Goal: Check status: Check status

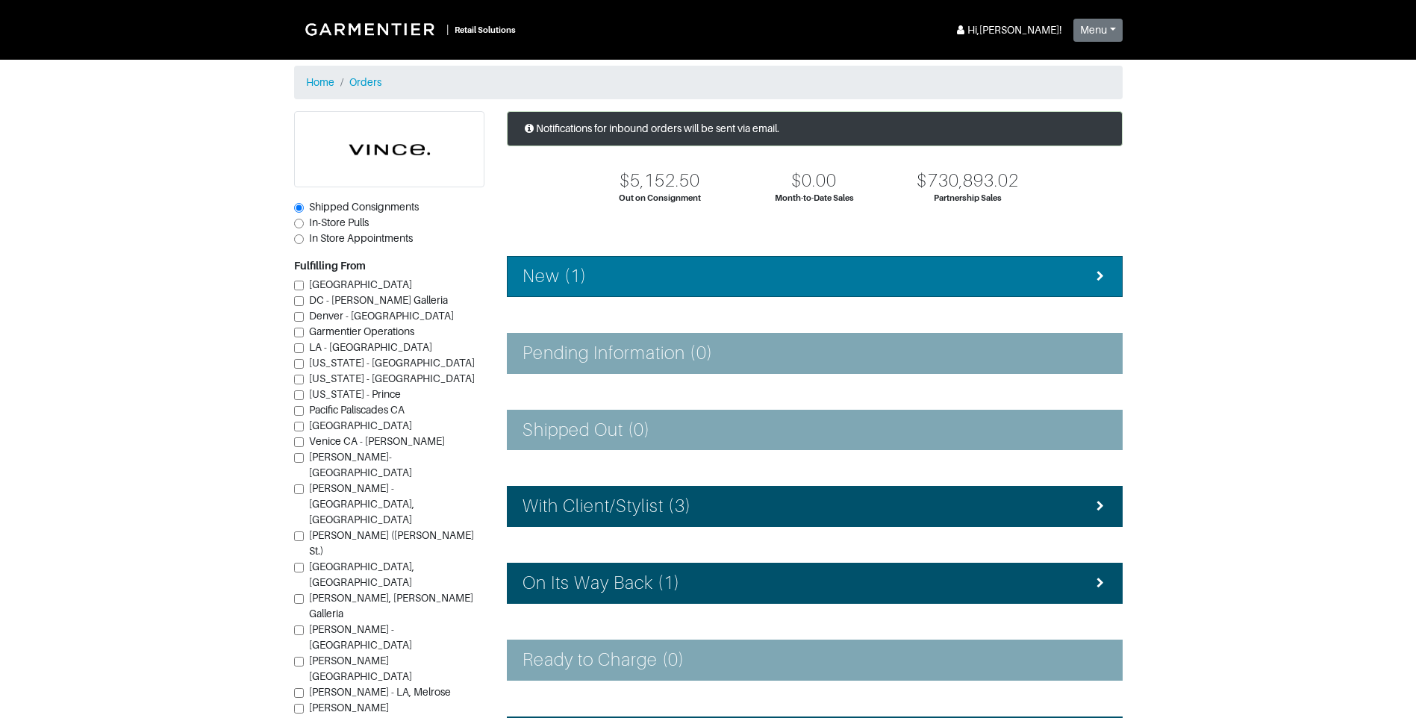
click at [708, 273] on div "New (1)" at bounding box center [815, 277] width 585 height 22
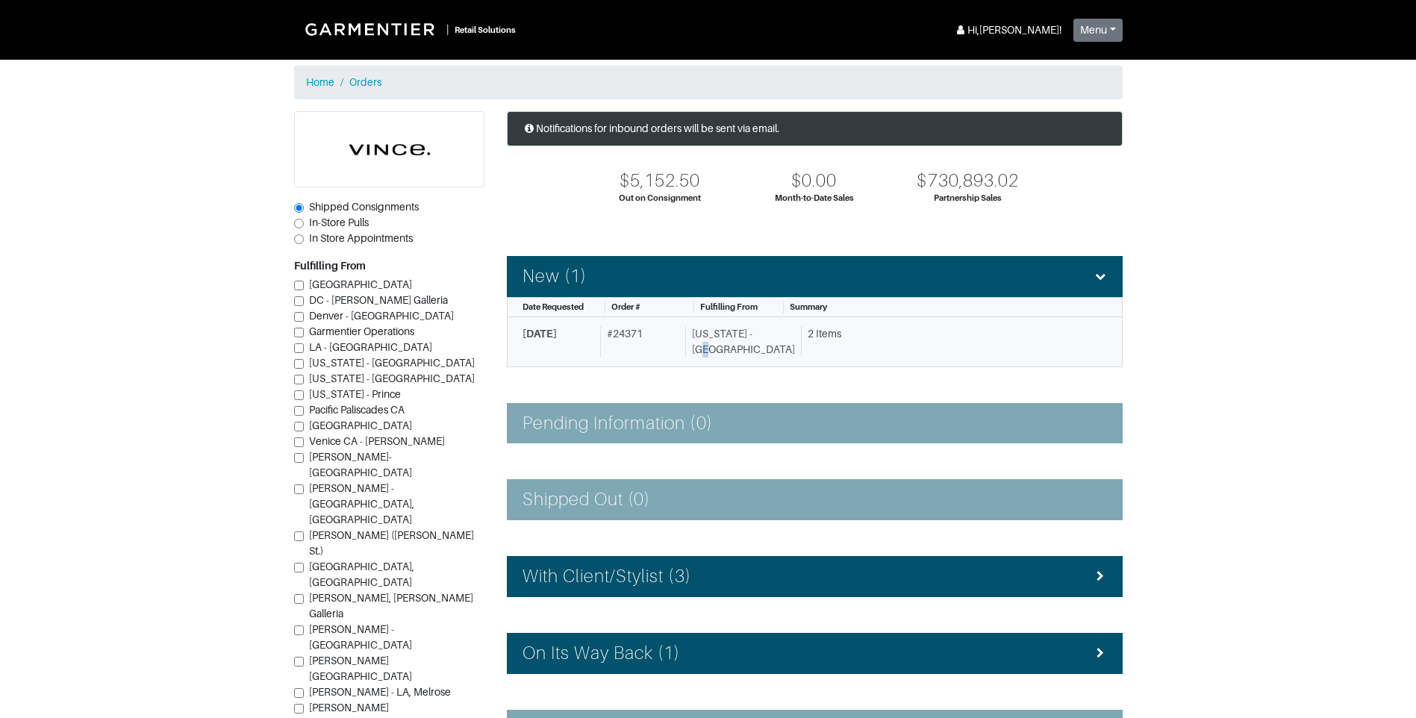
click at [704, 346] on div "[US_STATE] - [GEOGRAPHIC_DATA]" at bounding box center [740, 341] width 110 height 31
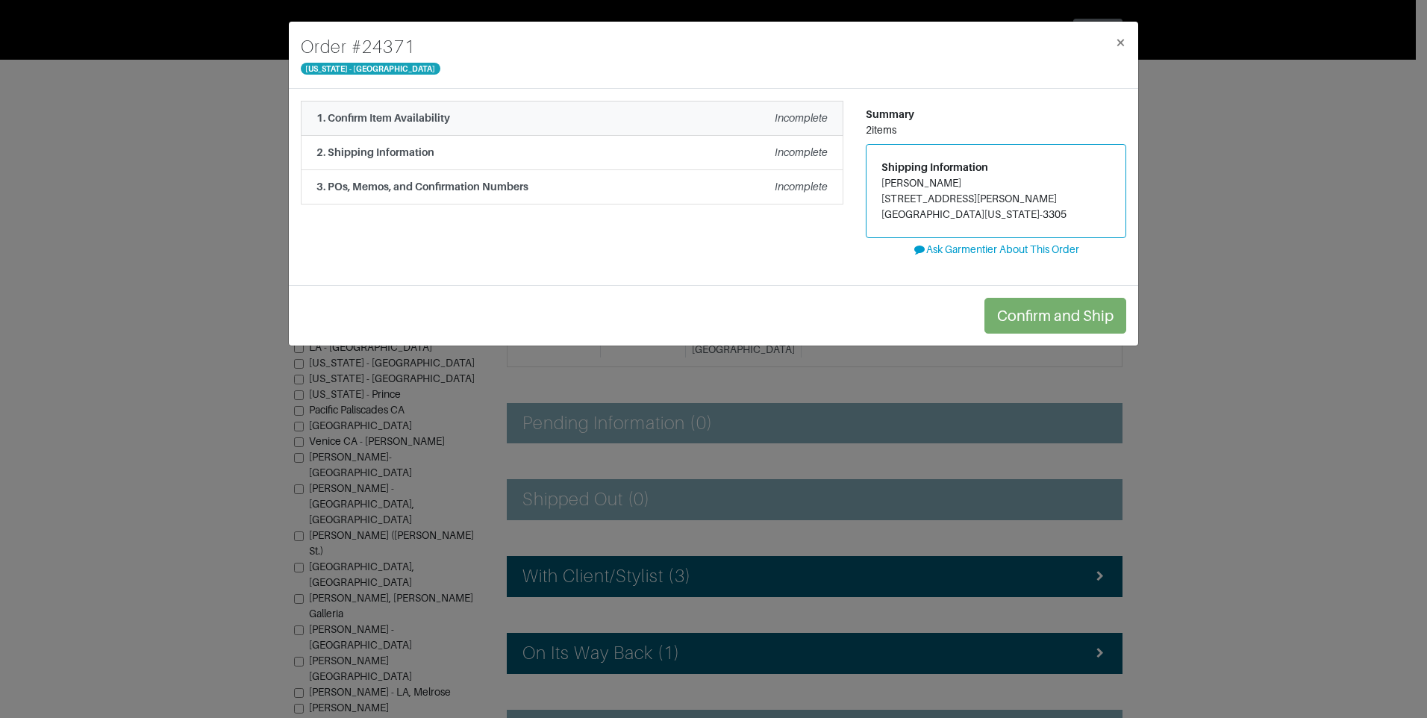
drag, startPoint x: 704, startPoint y: 346, endPoint x: 626, endPoint y: 122, distance: 238.0
click at [626, 122] on div "1. Confirm Item Availability Incomplete" at bounding box center [572, 118] width 511 height 16
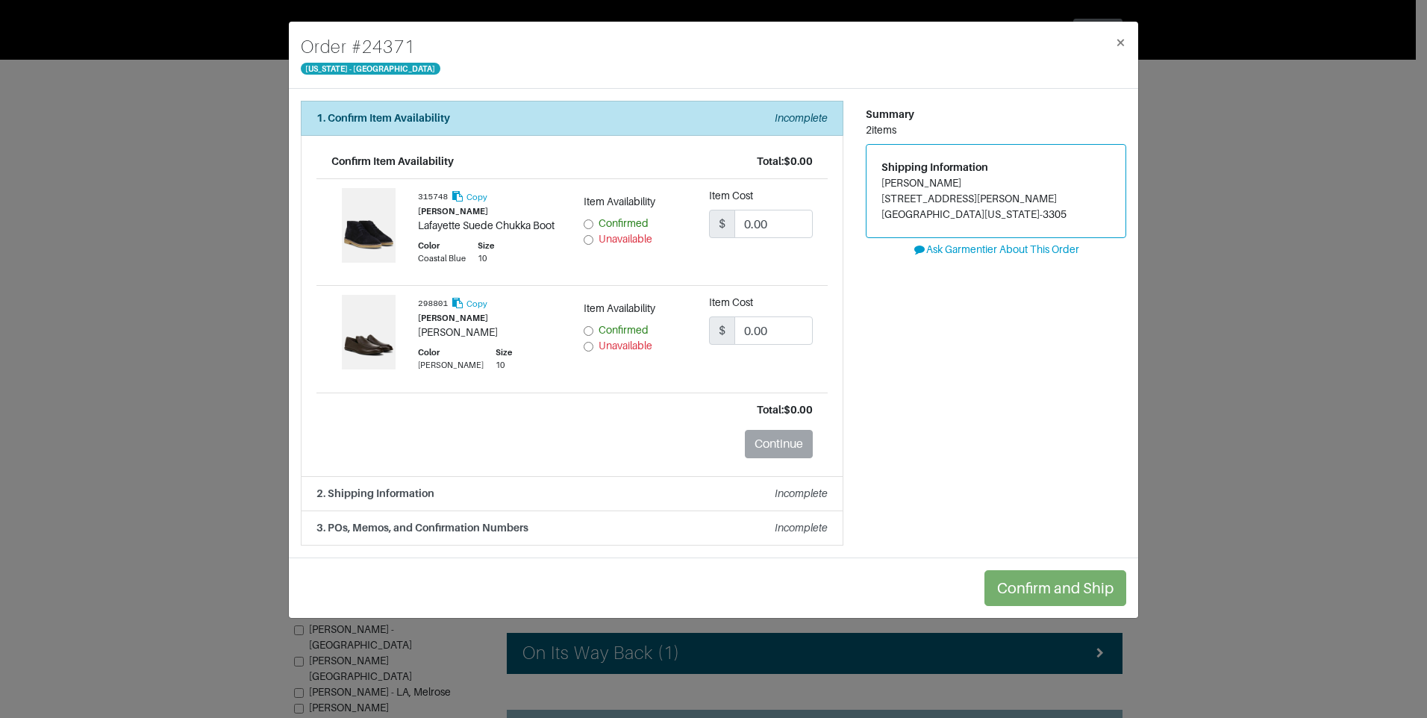
click at [587, 243] on input "Unavailable" at bounding box center [589, 240] width 10 height 10
radio input "true"
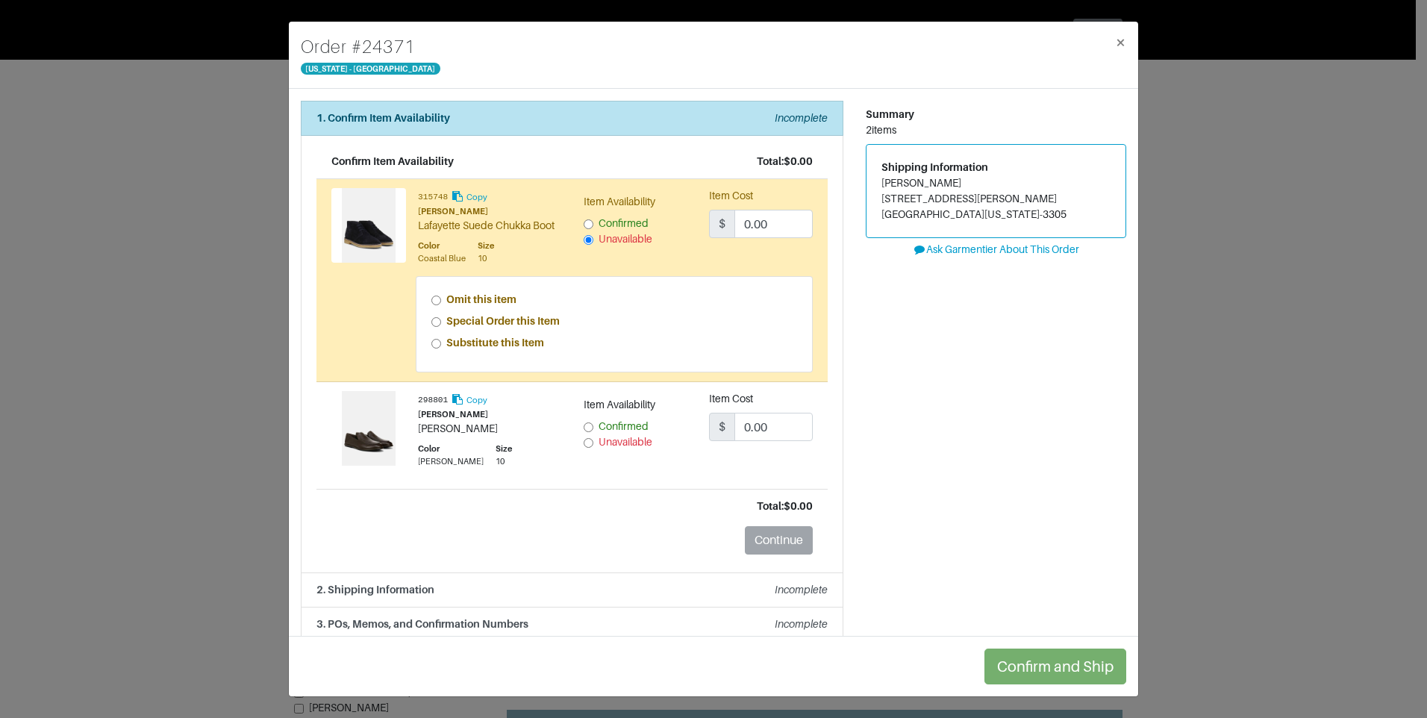
click at [440, 325] on div "Special Order this Item" at bounding box center [614, 322] width 367 height 16
click at [436, 320] on input "Special Order this Item" at bounding box center [436, 322] width 10 height 10
radio input "true"
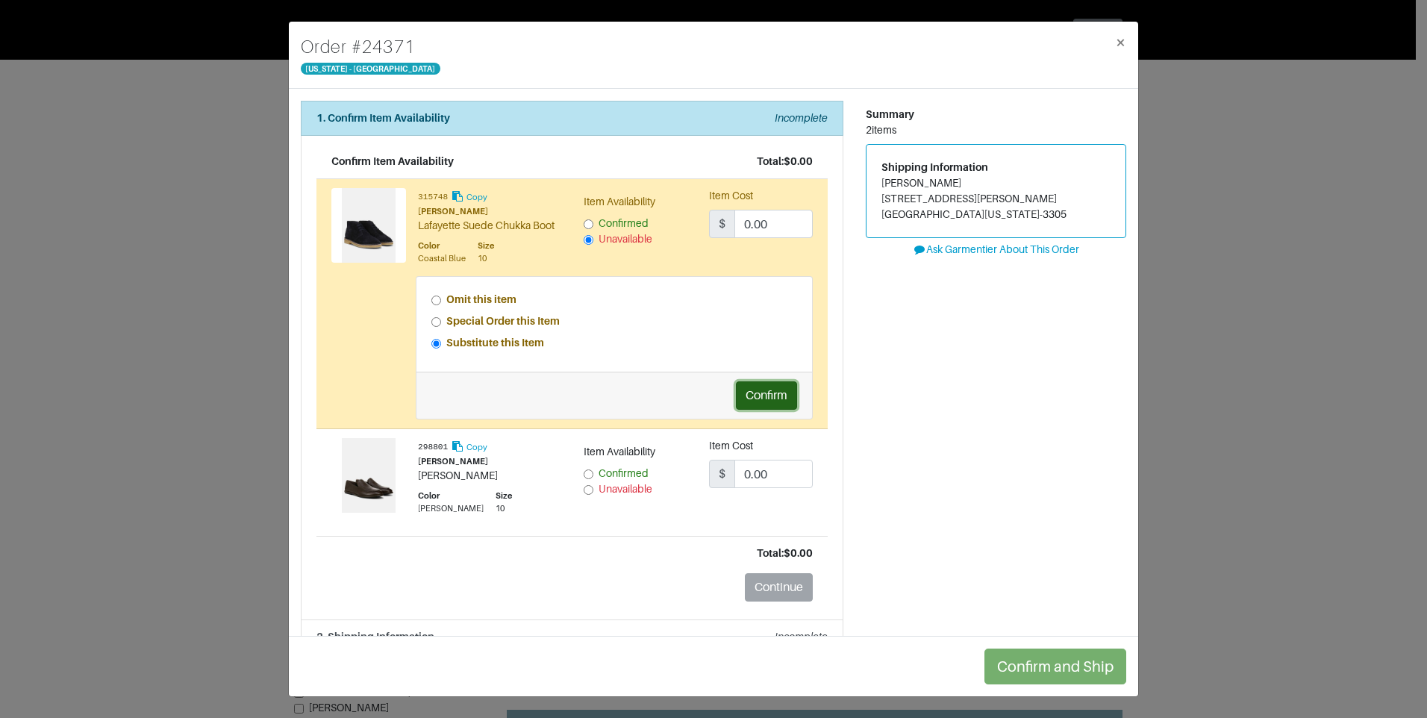
click at [776, 404] on button "Confirm" at bounding box center [766, 395] width 61 height 28
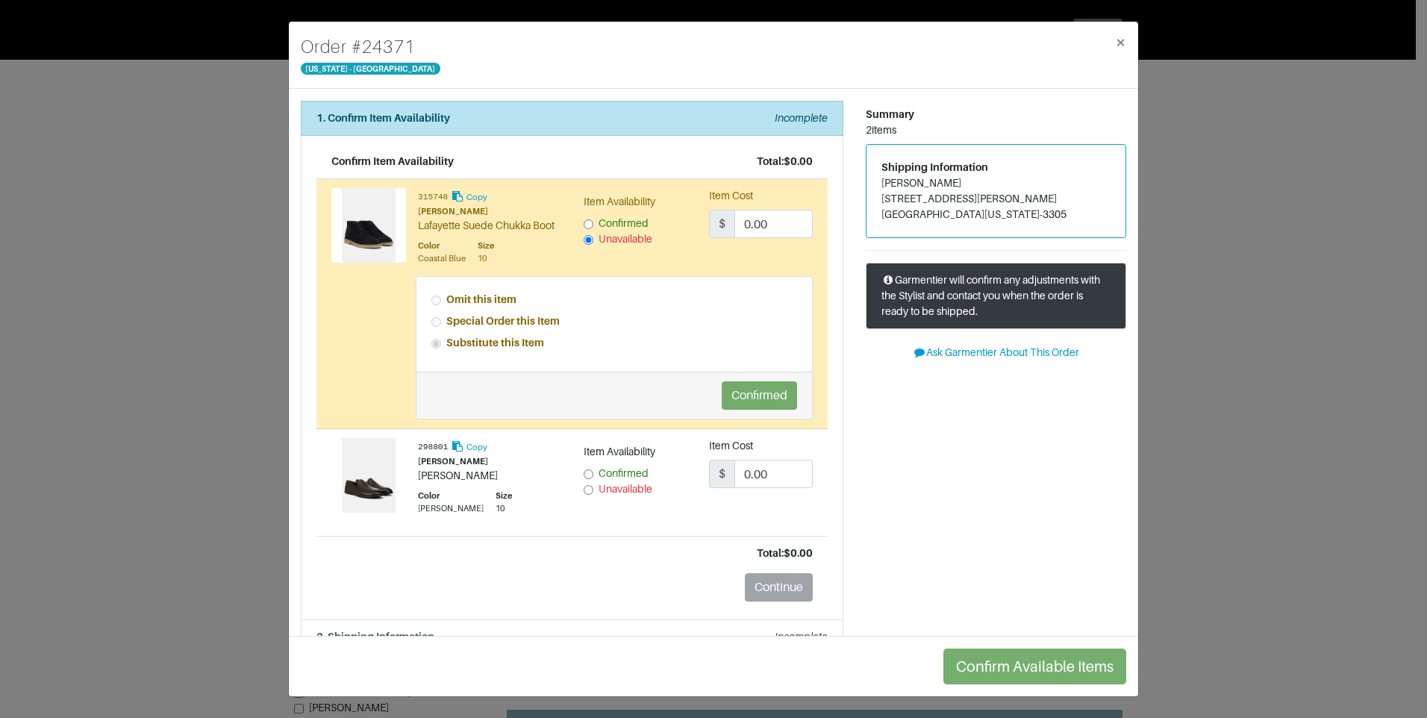
click at [585, 490] on input "Unavailable" at bounding box center [589, 490] width 10 height 10
radio input "true"
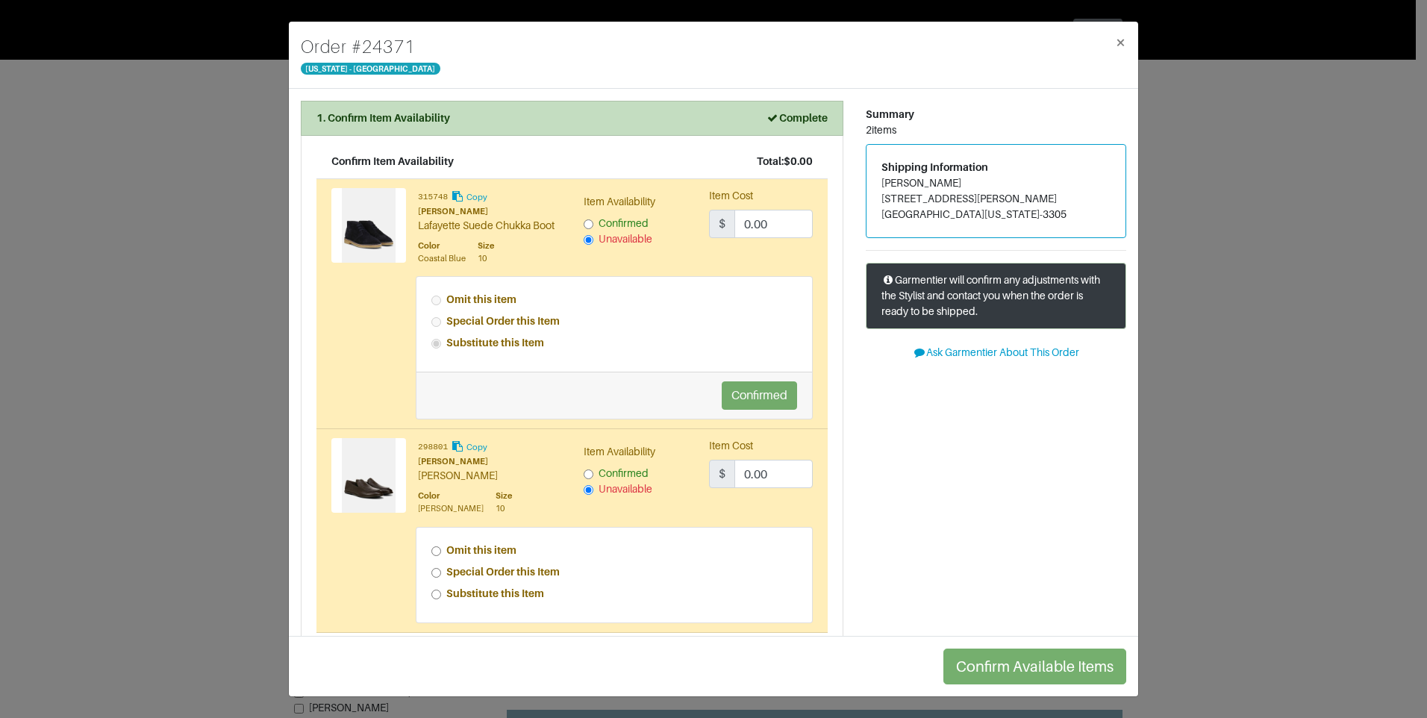
click at [435, 577] on input "Special Order this Item" at bounding box center [436, 573] width 10 height 10
radio input "true"
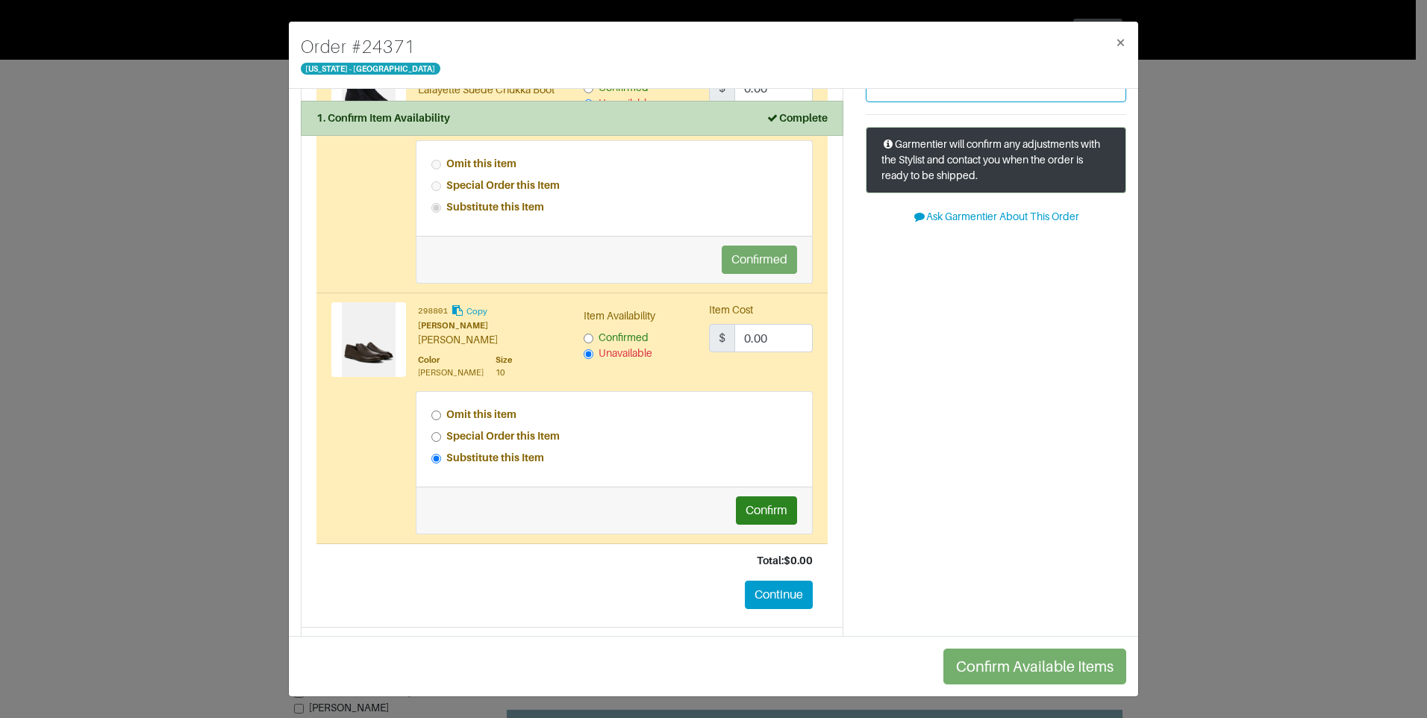
scroll to position [149, 0]
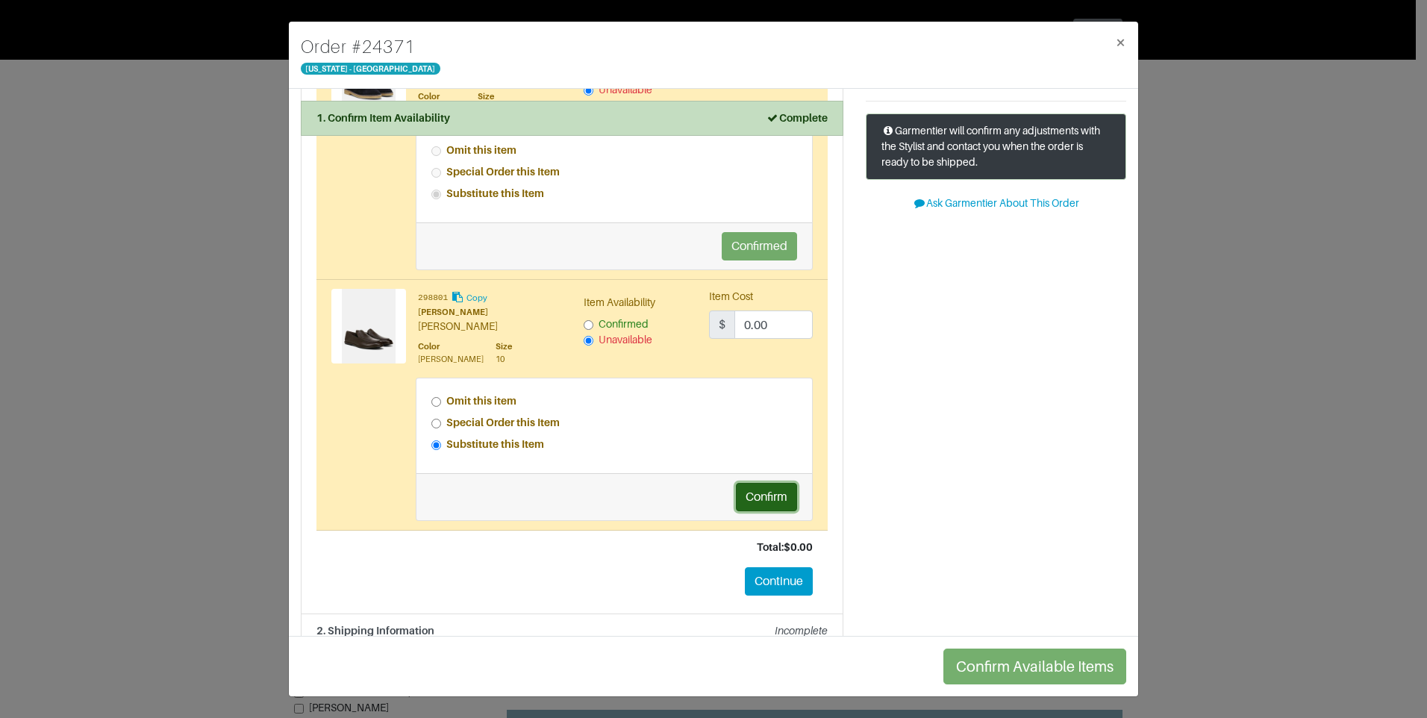
click at [764, 504] on button "Confirm" at bounding box center [766, 497] width 61 height 28
click at [774, 582] on button "Continue" at bounding box center [779, 581] width 68 height 28
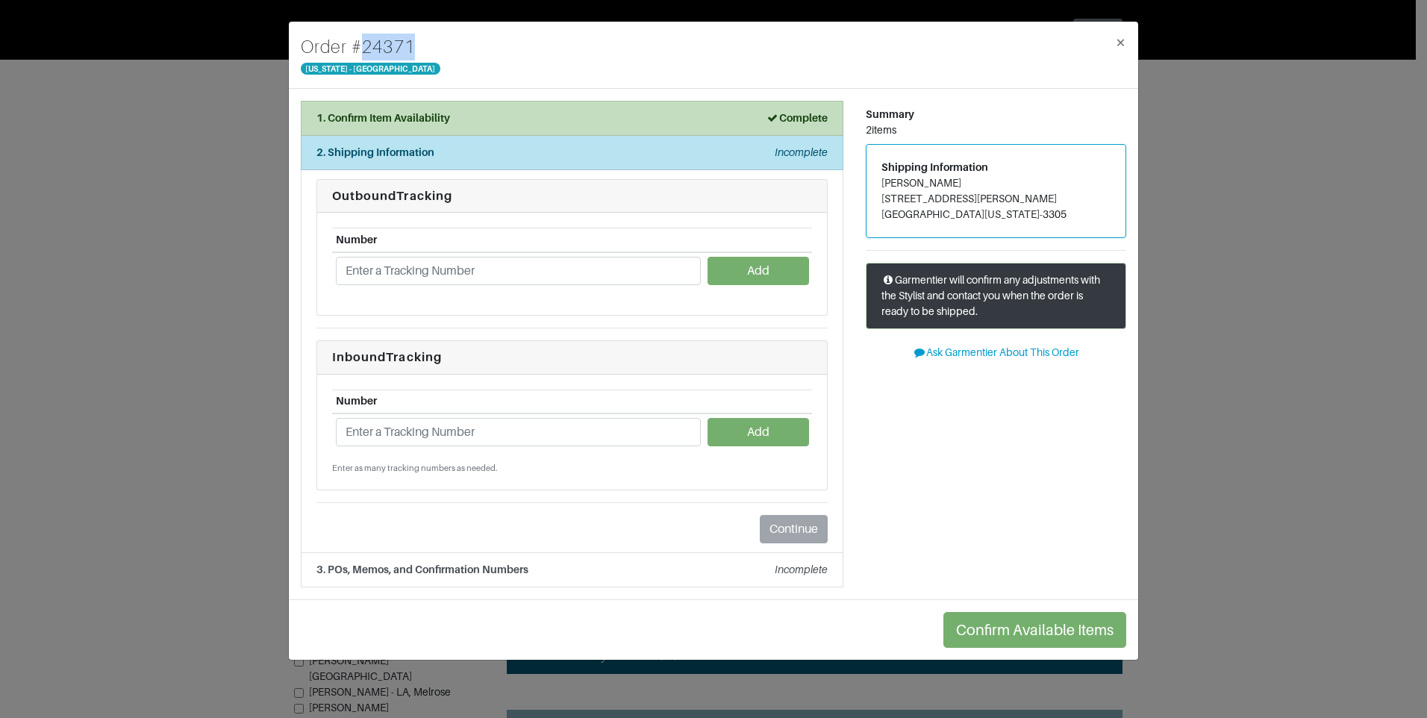
drag, startPoint x: 424, startPoint y: 44, endPoint x: 352, endPoint y: 46, distance: 72.4
click at [352, 46] on div "Order # 24371 [US_STATE] - [GEOGRAPHIC_DATA] ×" at bounding box center [714, 55] width 850 height 67
copy h4 "# 24371"
click at [480, 439] on input "text" at bounding box center [518, 432] width 365 height 28
paste input "1ZJ22C958710144886"
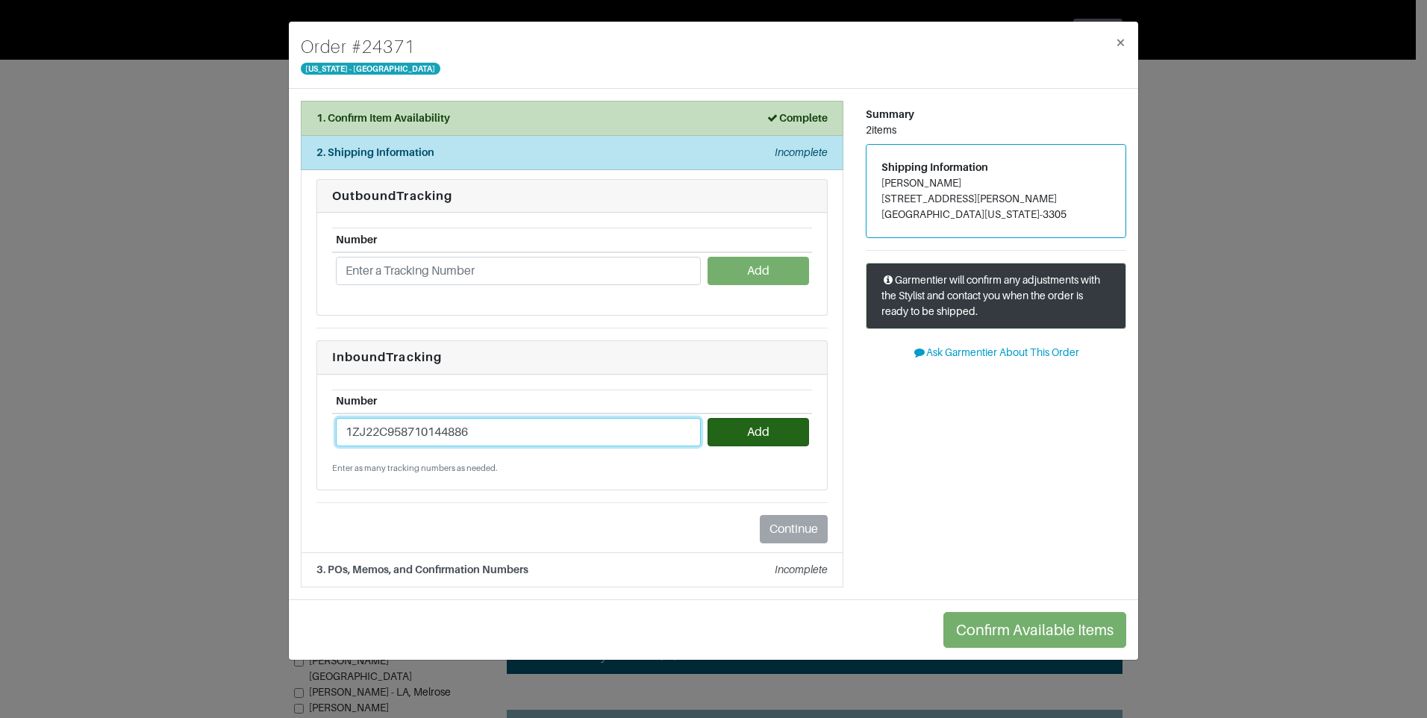
type input "1ZJ22C958710144886"
click at [714, 430] on button "Add" at bounding box center [758, 432] width 101 height 28
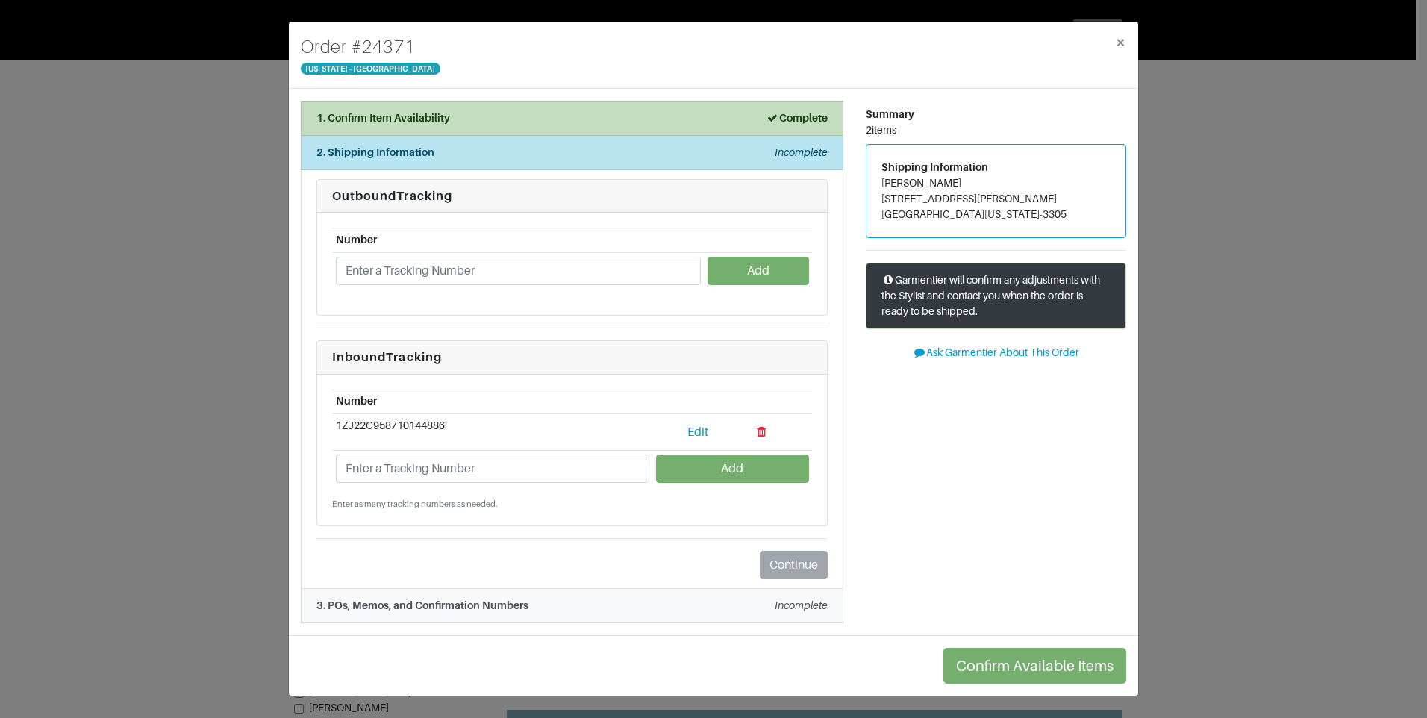
click at [517, 611] on strong "3. POs, Memos, and Confirmation Numbers" at bounding box center [423, 605] width 212 height 12
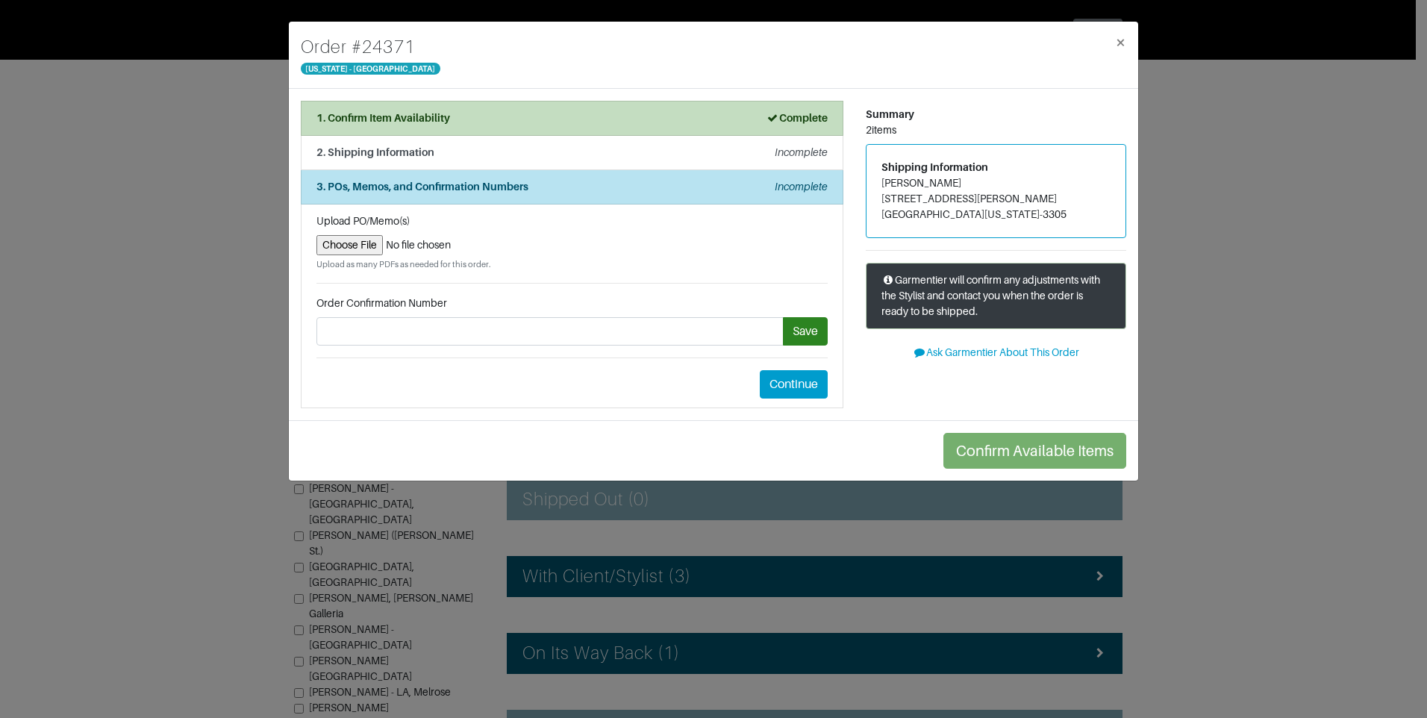
click at [364, 247] on input "file" at bounding box center [572, 245] width 511 height 20
type input "C:\fakepath\#24371 Return.pdf"
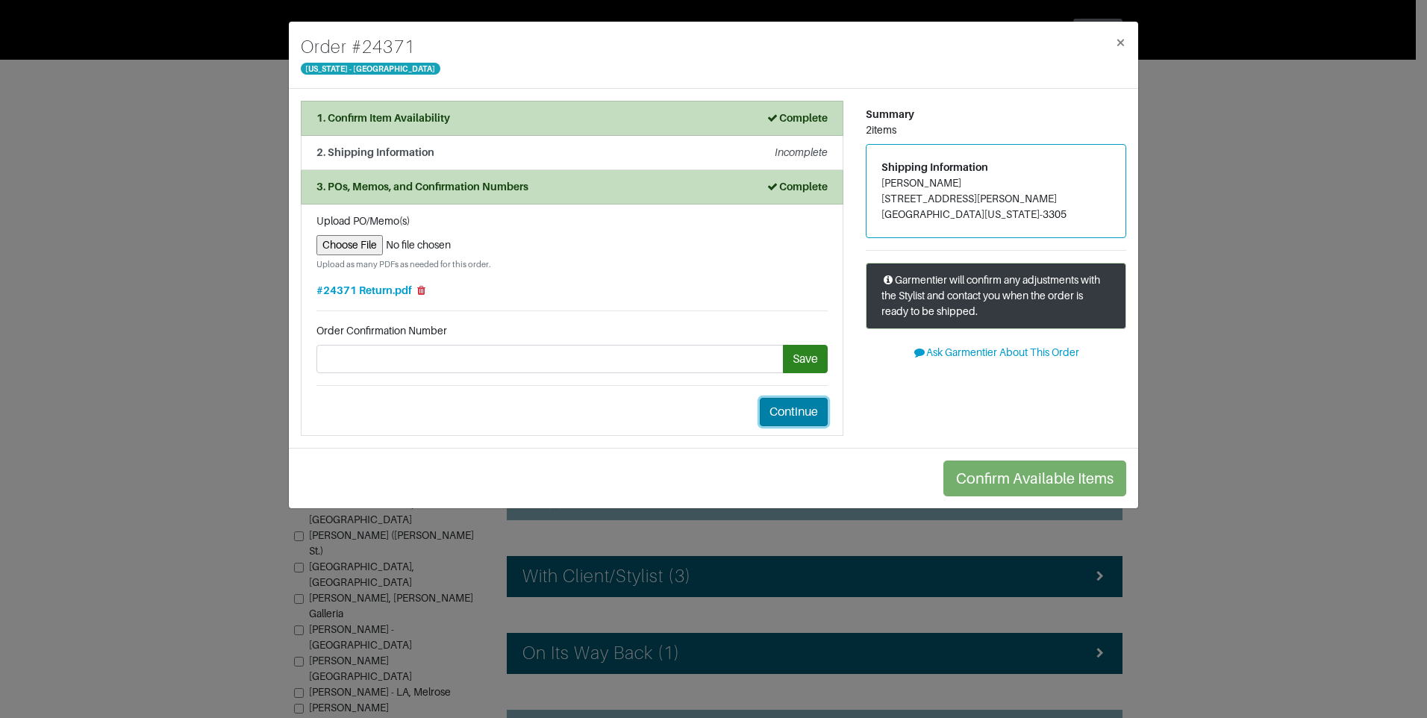
click at [818, 414] on button "Continue" at bounding box center [794, 412] width 68 height 28
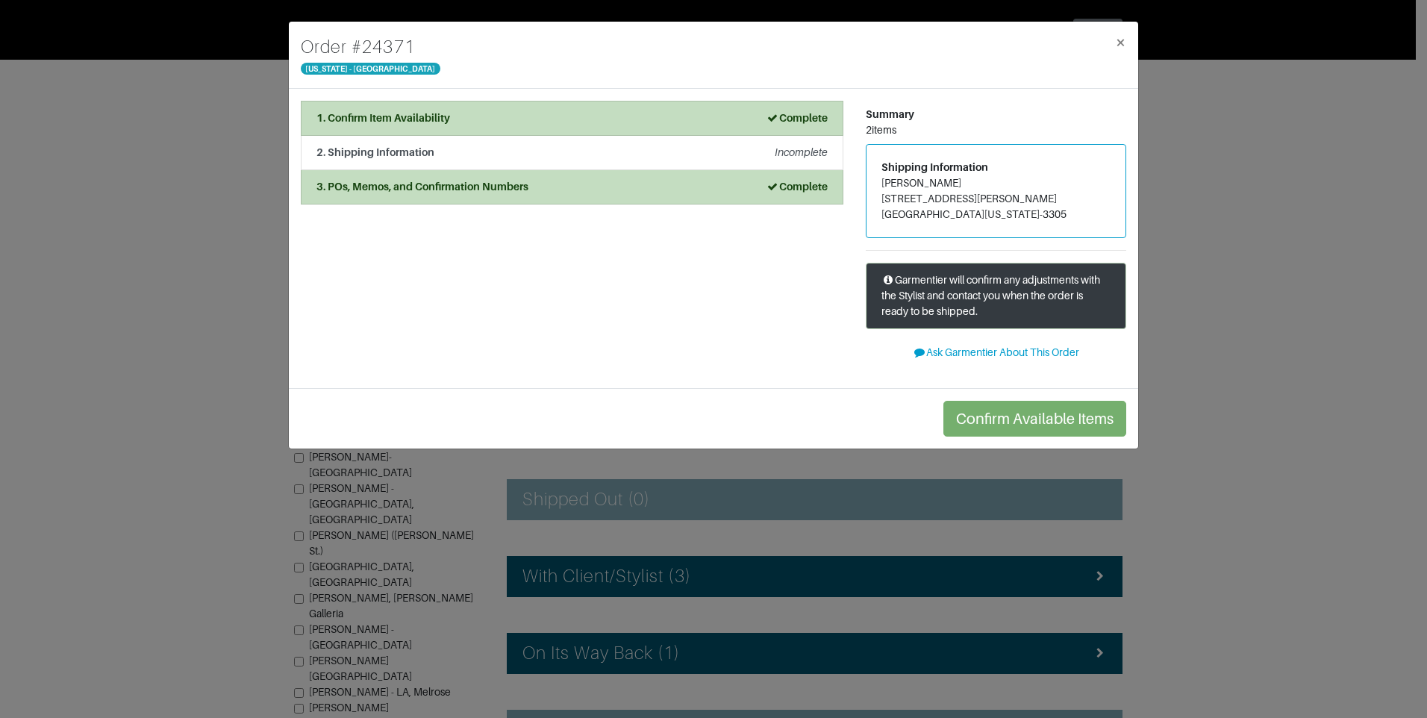
click at [533, 134] on li "1. Confirm Item Availability Complete" at bounding box center [572, 118] width 543 height 35
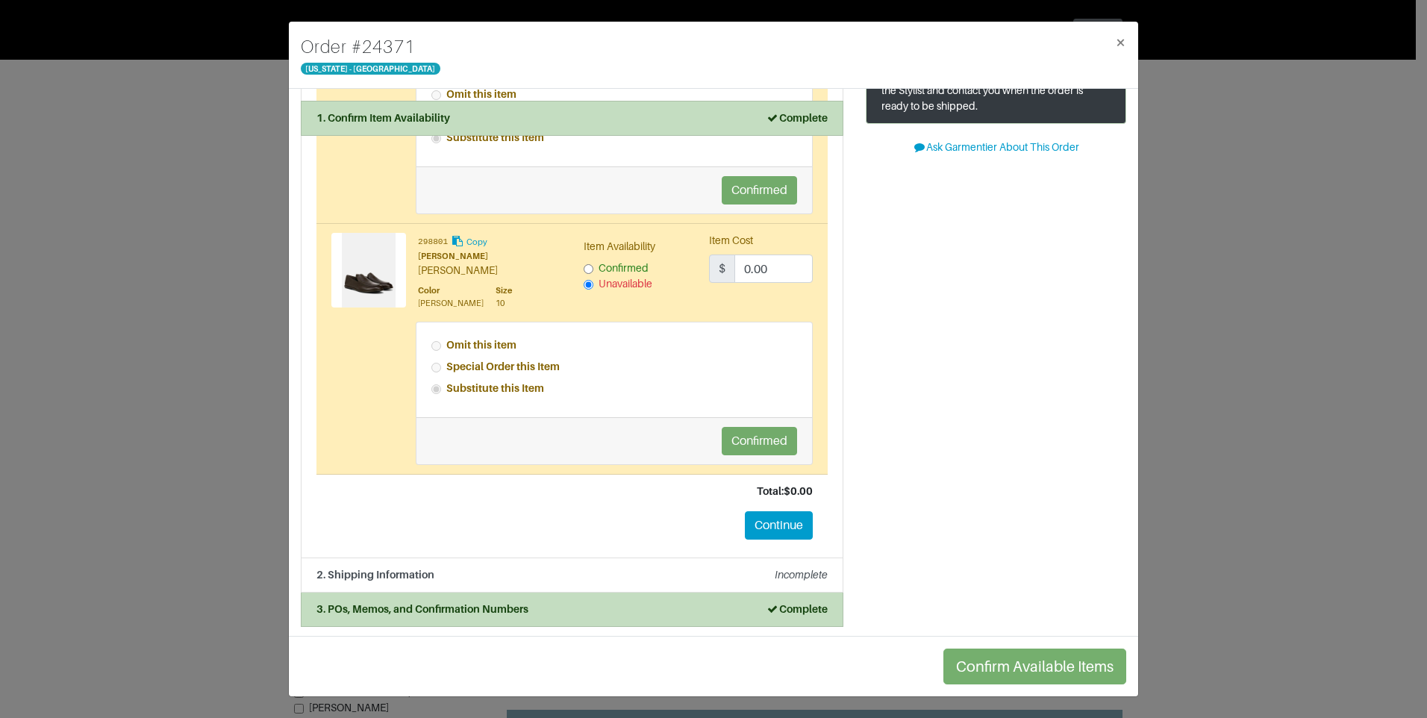
scroll to position [208, 0]
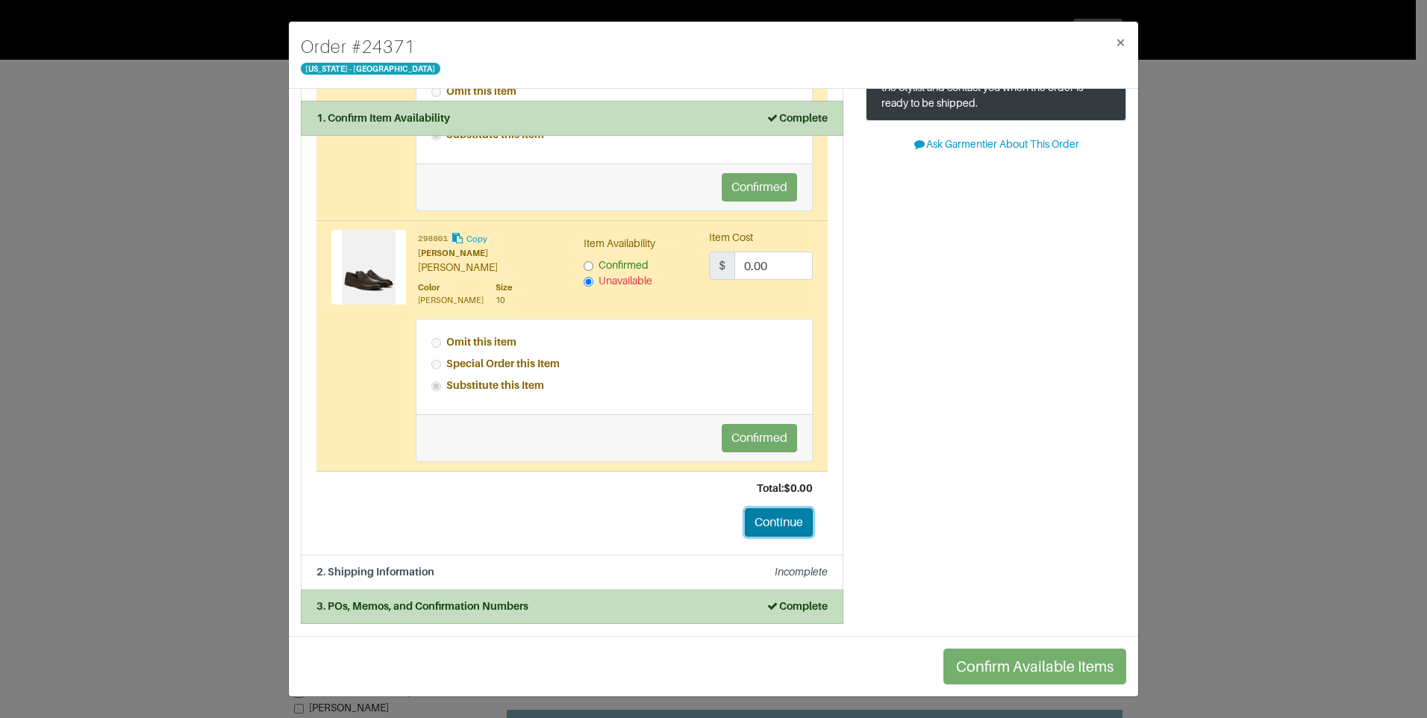
click at [779, 529] on button "Continue" at bounding box center [779, 522] width 68 height 28
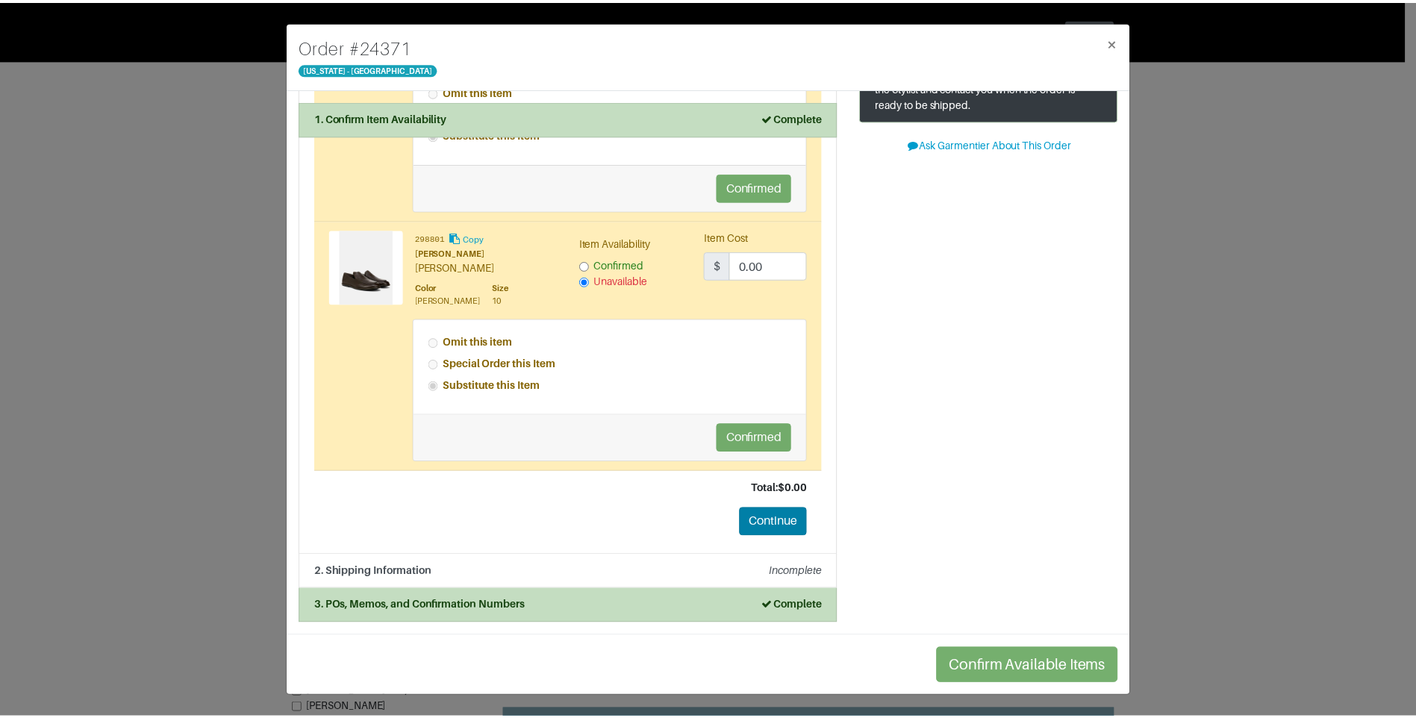
scroll to position [0, 0]
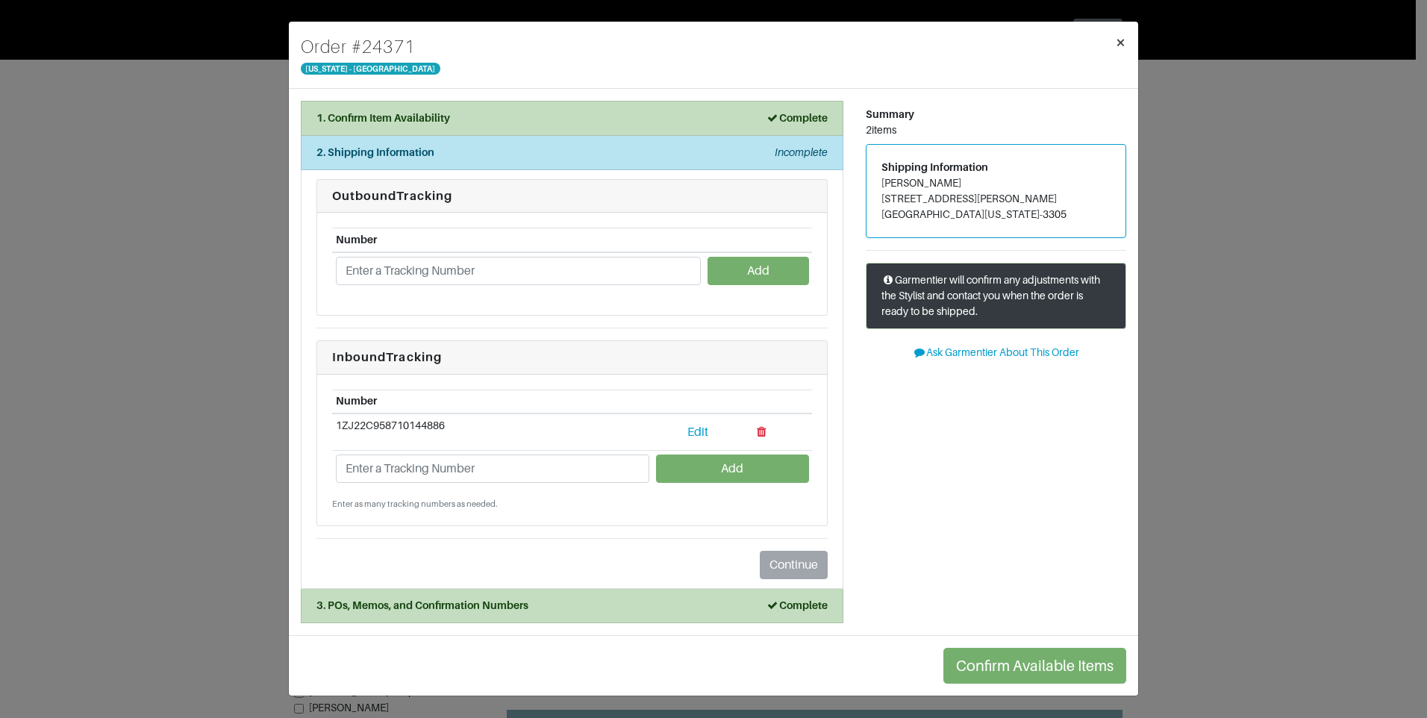
click at [1116, 38] on span "×" at bounding box center [1120, 42] width 11 height 20
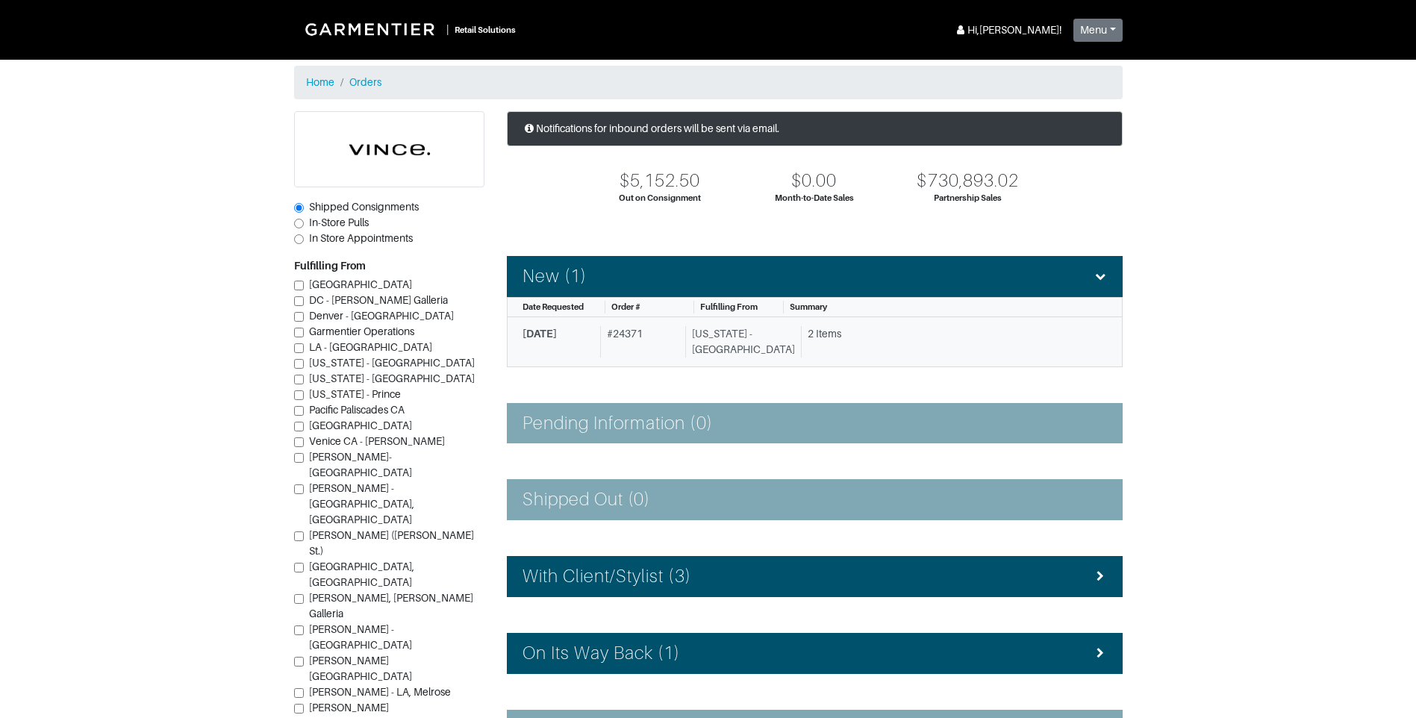
click at [801, 345] on div "2 Items" at bounding box center [948, 341] width 295 height 31
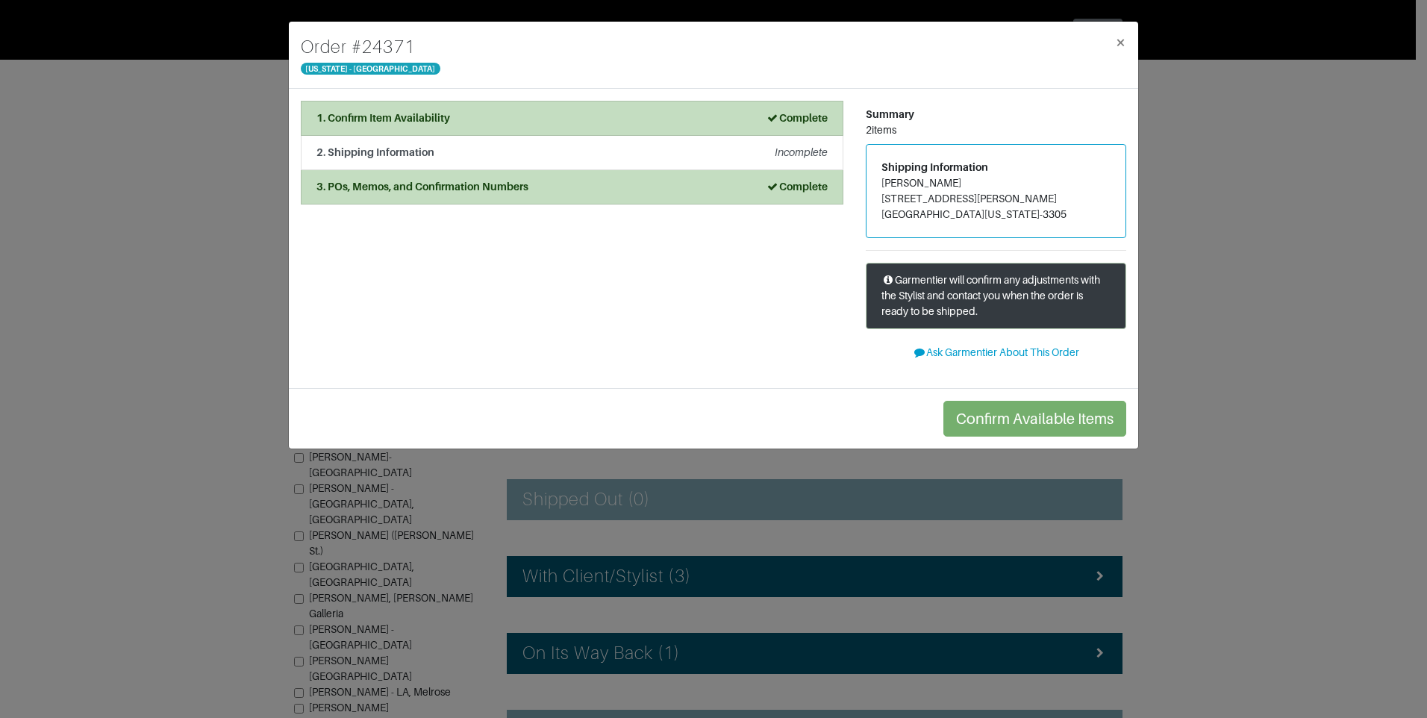
click at [1261, 244] on div "Order # 24371 [US_STATE] - [GEOGRAPHIC_DATA] × 1. Confirm Item Availability Com…" at bounding box center [713, 359] width 1427 height 718
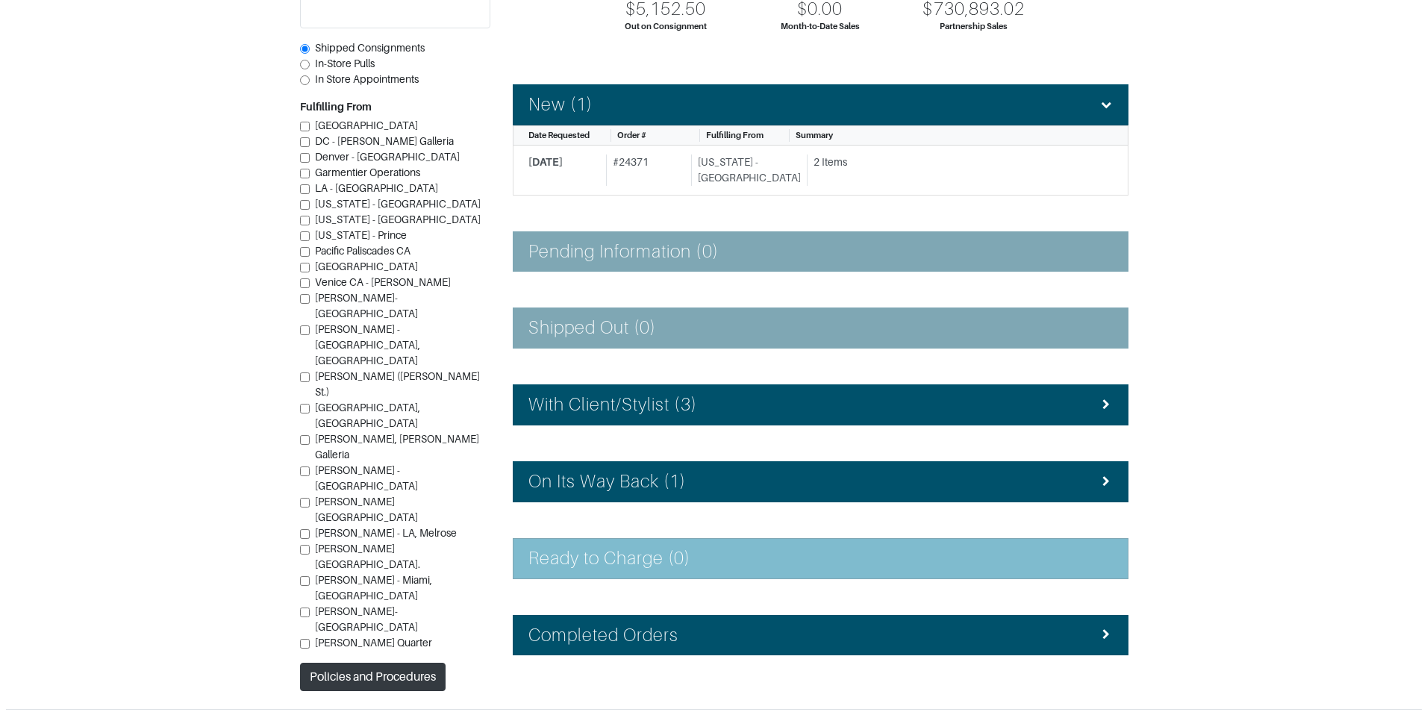
scroll to position [203, 0]
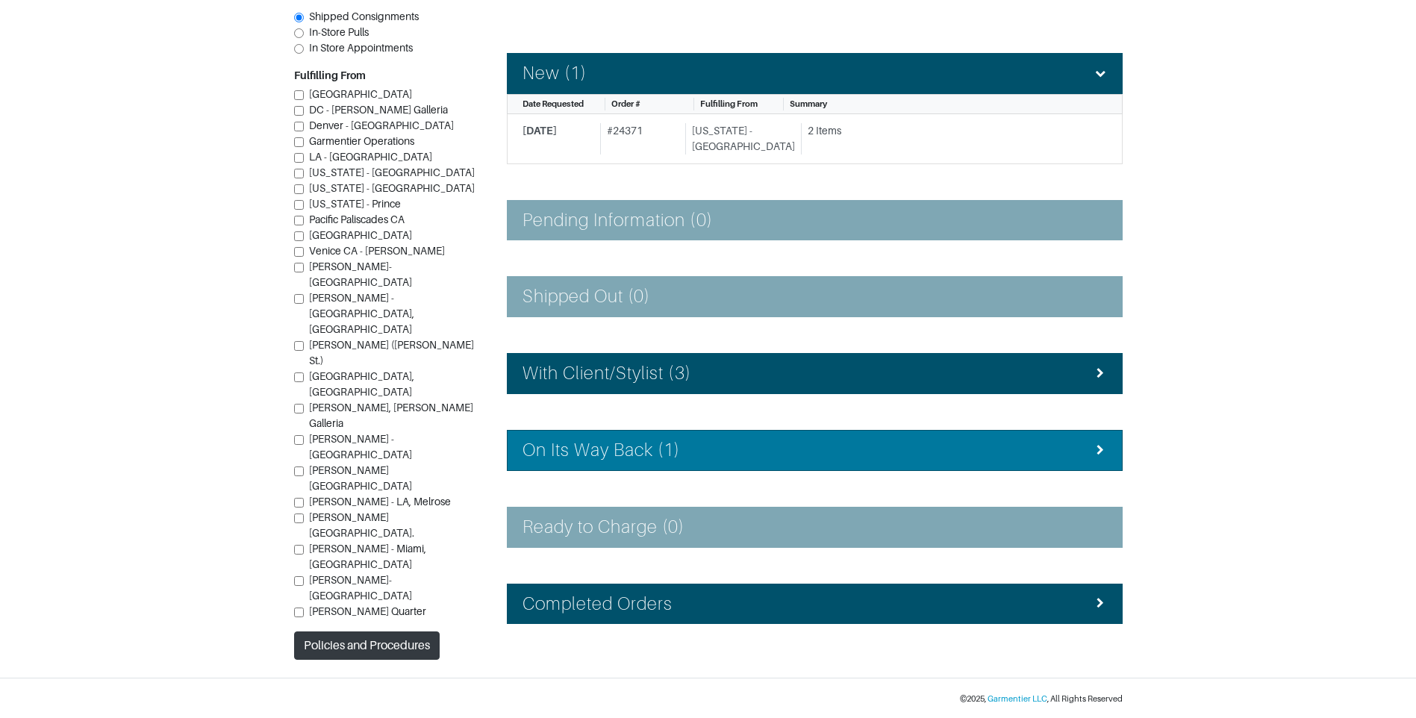
click at [710, 448] on div "On Its Way Back (1)" at bounding box center [815, 451] width 585 height 22
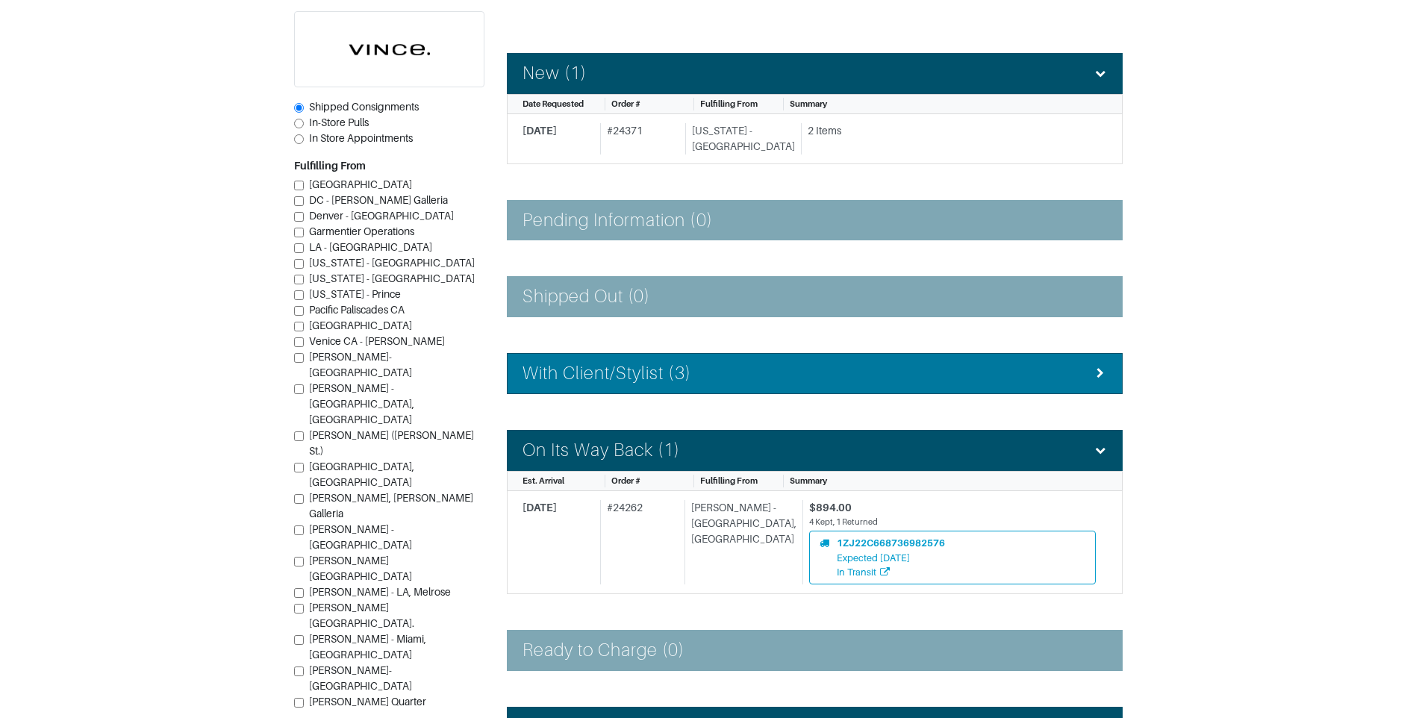
click at [722, 372] on div "With Client/Stylist (3)" at bounding box center [815, 374] width 585 height 22
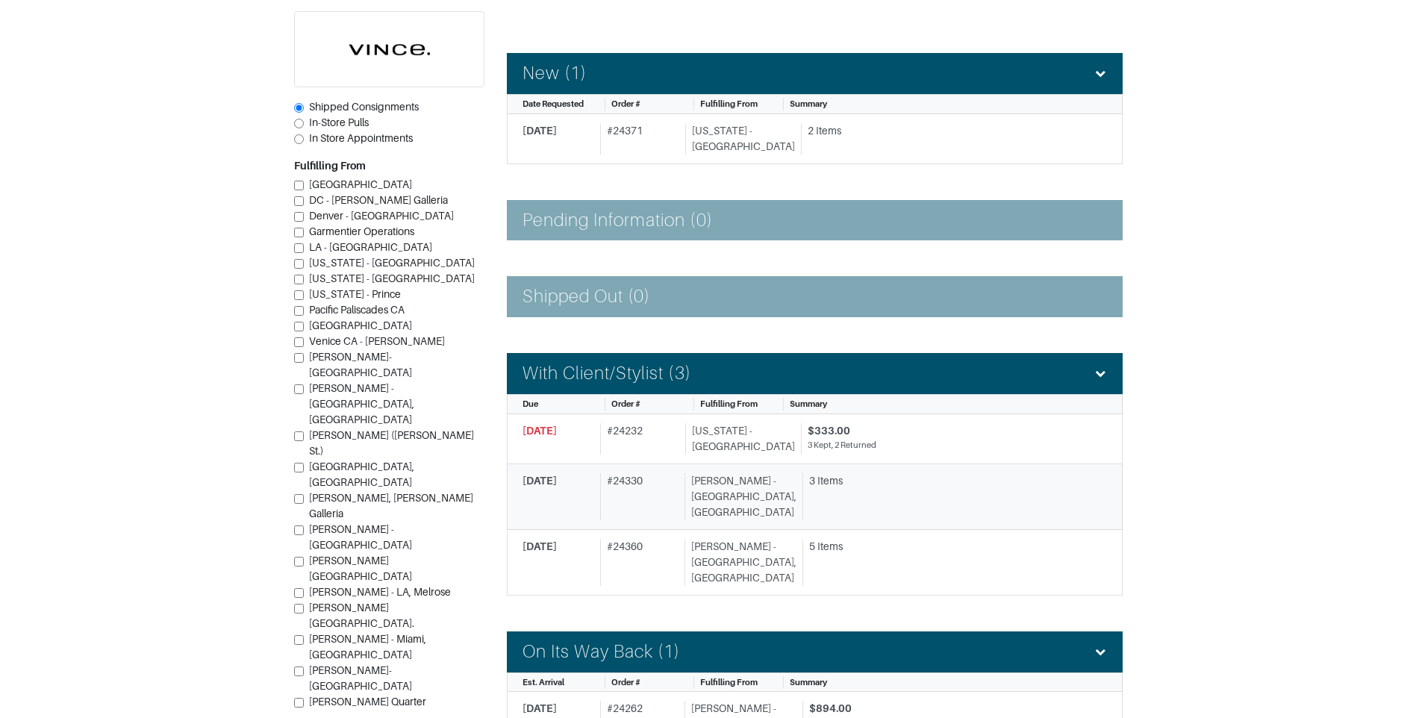
click at [863, 468] on link "[DATE] # 24330 [PERSON_NAME][GEOGRAPHIC_DATA], [GEOGRAPHIC_DATA] 3 Items" at bounding box center [815, 497] width 616 height 66
click at [848, 447] on div "3 Kept, 2 Returned" at bounding box center [952, 445] width 288 height 13
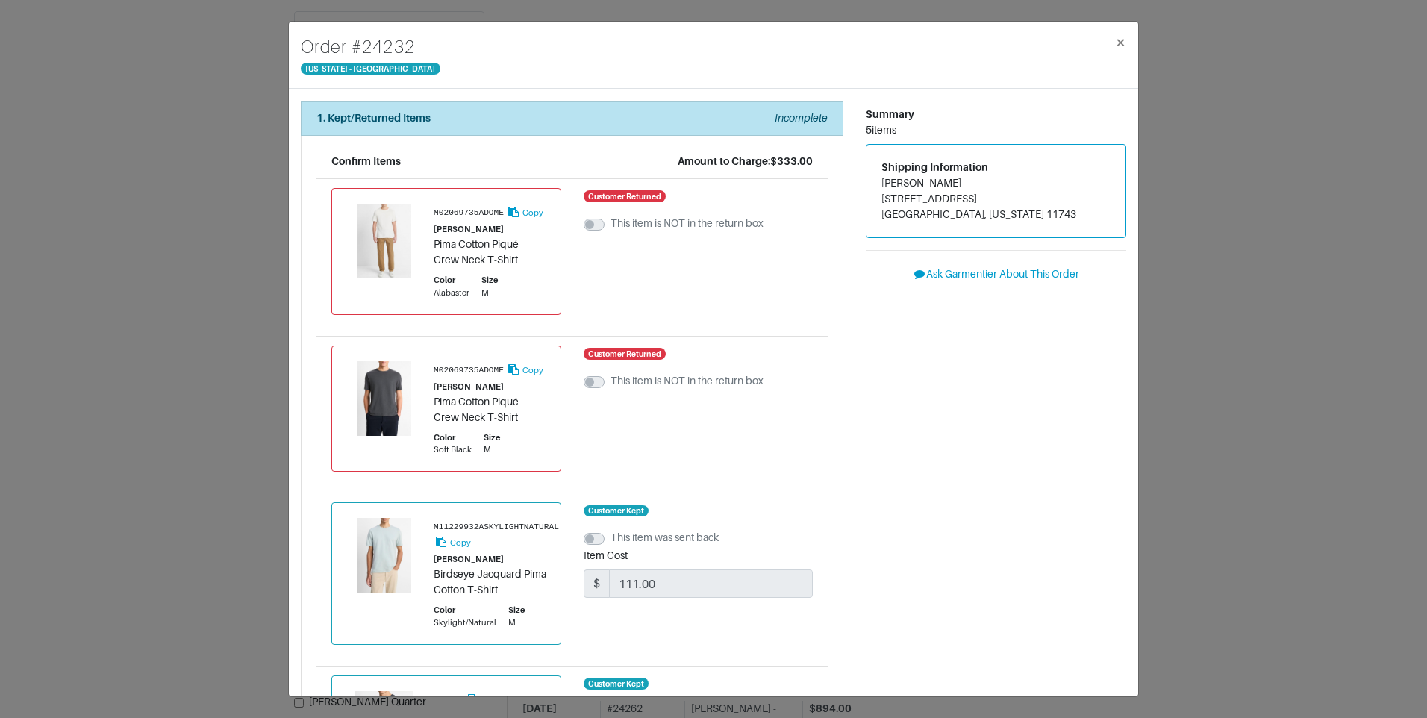
drag, startPoint x: 1191, startPoint y: 55, endPoint x: 1105, endPoint y: 22, distance: 92.9
click at [1188, 57] on div "Order # 24232 [US_STATE] - [GEOGRAPHIC_DATA] × 1. Kept/Returned Items Incomplet…" at bounding box center [713, 359] width 1427 height 718
